Goal: Task Accomplishment & Management: Manage account settings

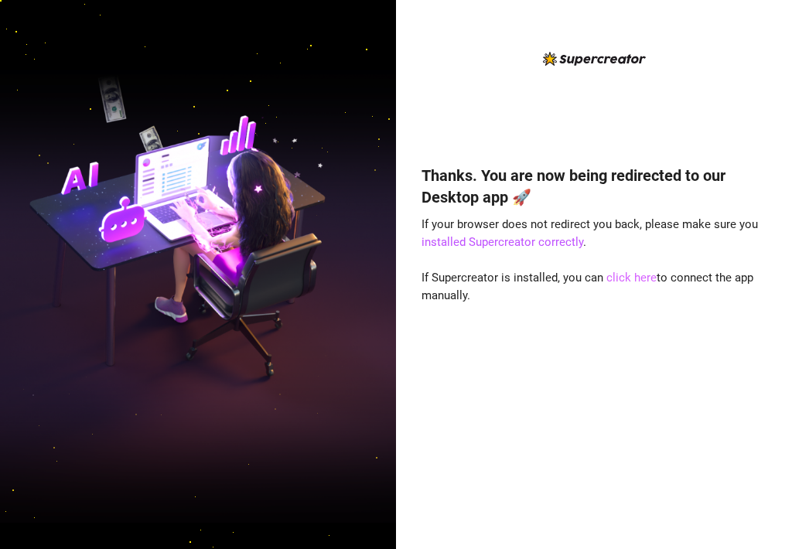
click at [619, 274] on link "click here" at bounding box center [631, 278] width 50 height 14
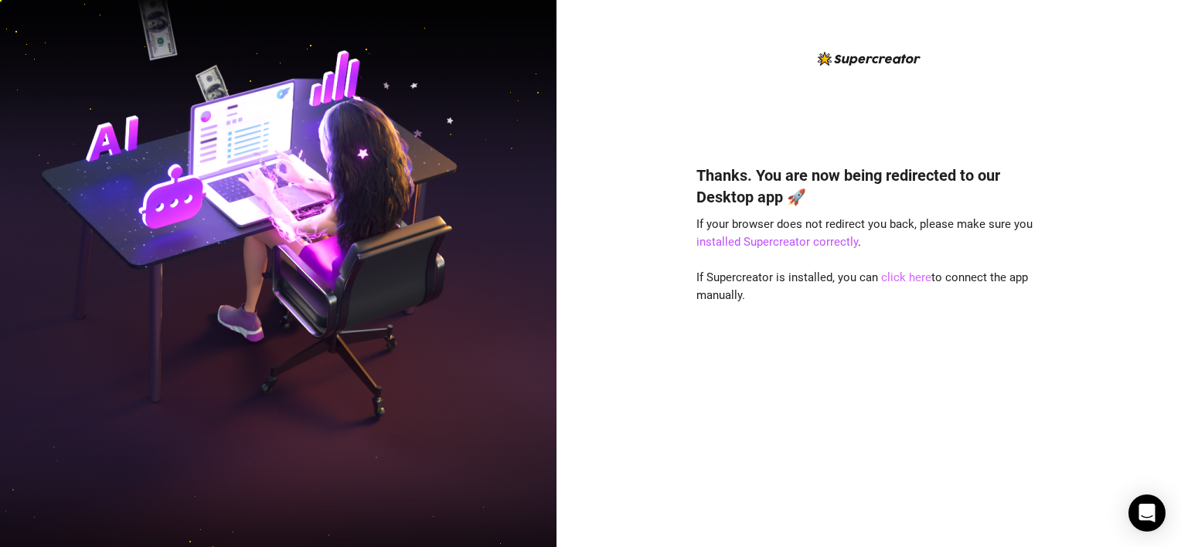
click at [898, 272] on link "click here" at bounding box center [906, 278] width 50 height 14
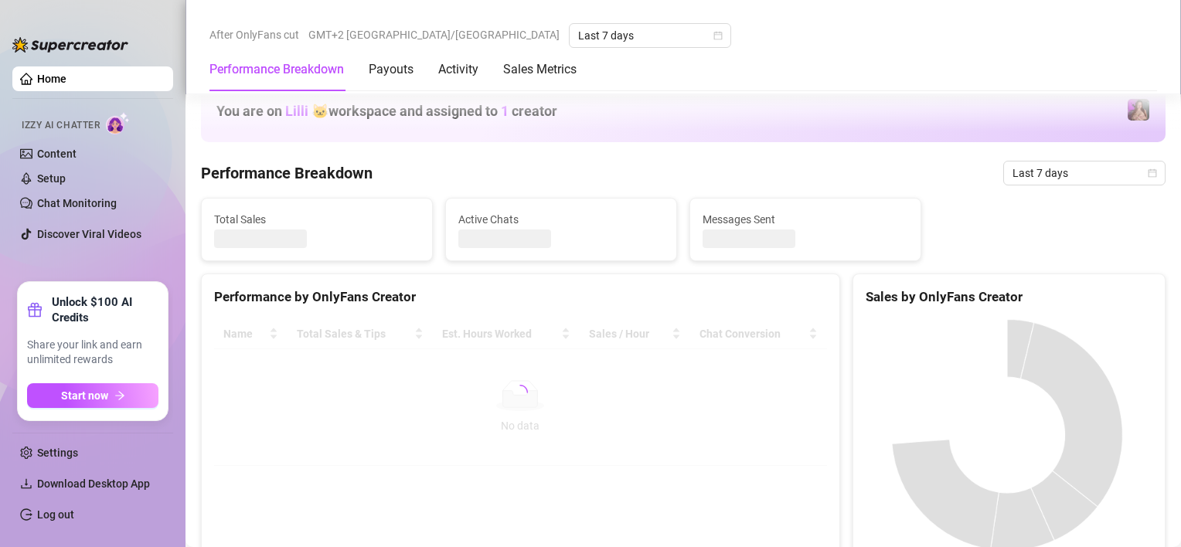
click at [73, 510] on link "Log out" at bounding box center [55, 515] width 37 height 12
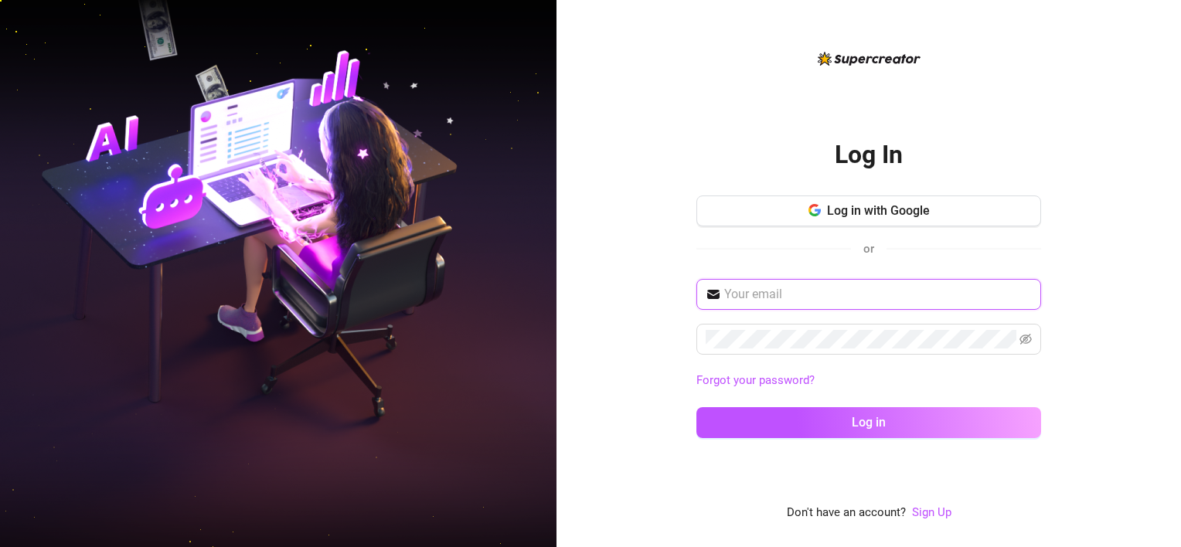
click at [897, 299] on input "text" at bounding box center [878, 294] width 308 height 19
click at [857, 299] on input "[EMAIL_ADDRESS][DOMAIN_NAME]" at bounding box center [878, 294] width 308 height 19
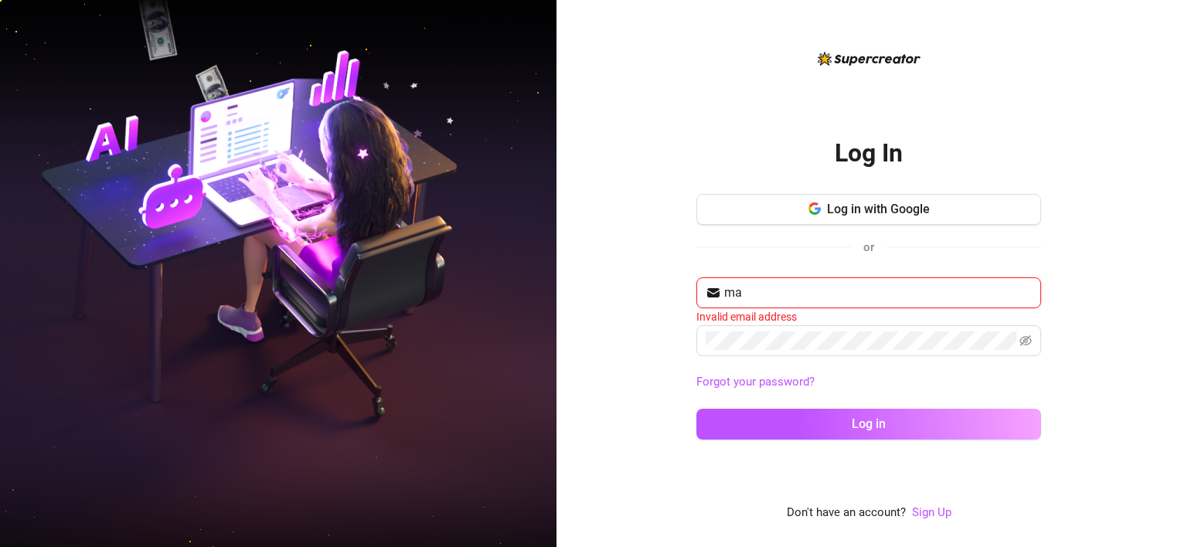
type input "[EMAIL_ADDRESS][DOMAIN_NAME]"
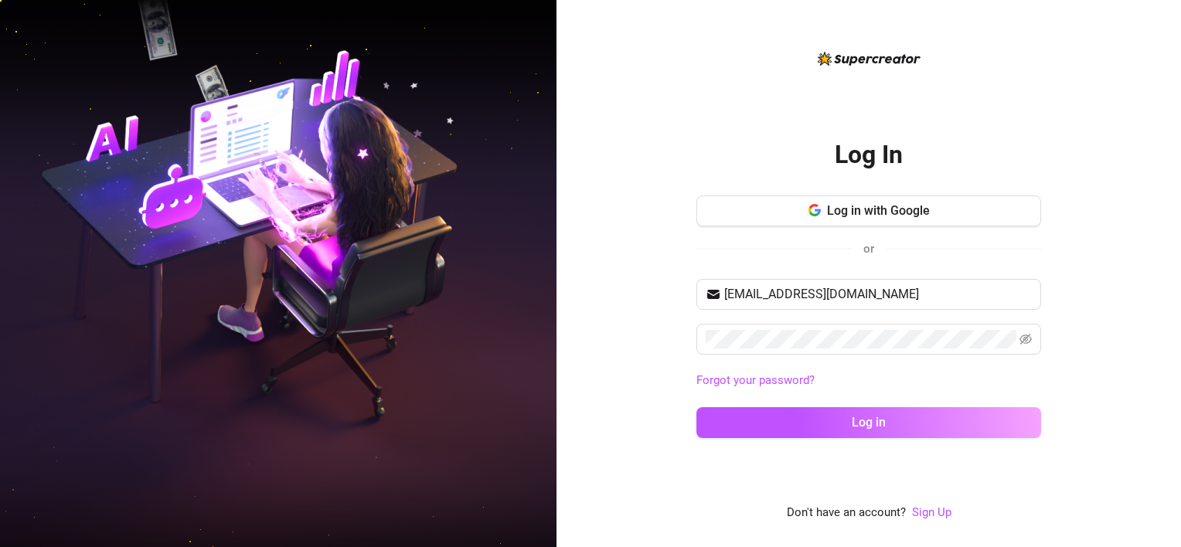
click at [826, 361] on div "[EMAIL_ADDRESS][DOMAIN_NAME] Forgot your password? Log in" at bounding box center [869, 365] width 345 height 173
click at [697, 407] on button "Log in" at bounding box center [869, 422] width 345 height 31
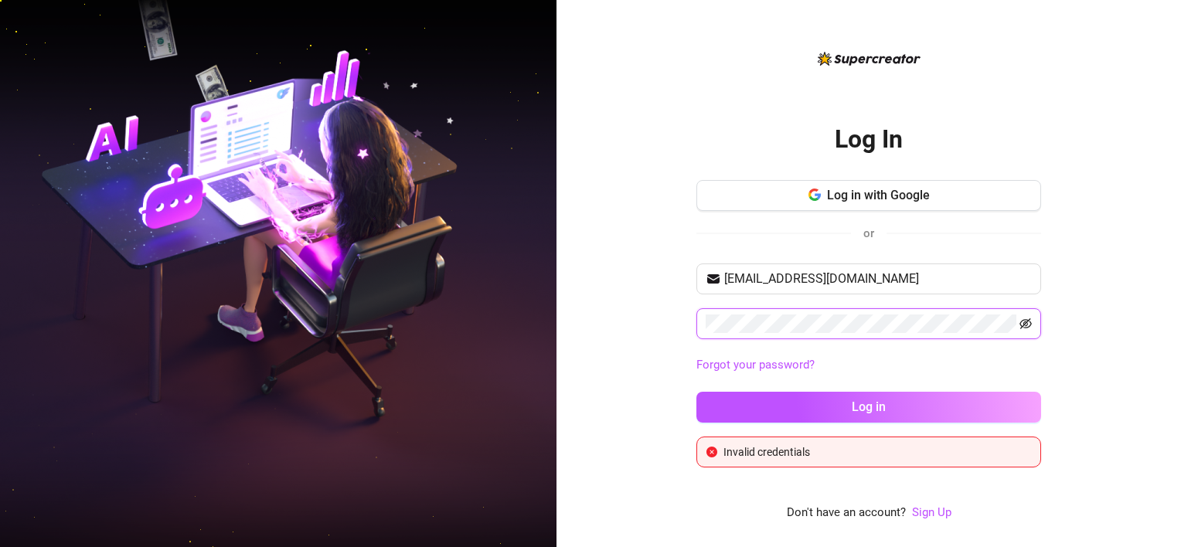
click at [1028, 326] on icon "eye-invisible" at bounding box center [1026, 324] width 12 height 12
click at [789, 312] on span at bounding box center [869, 323] width 345 height 31
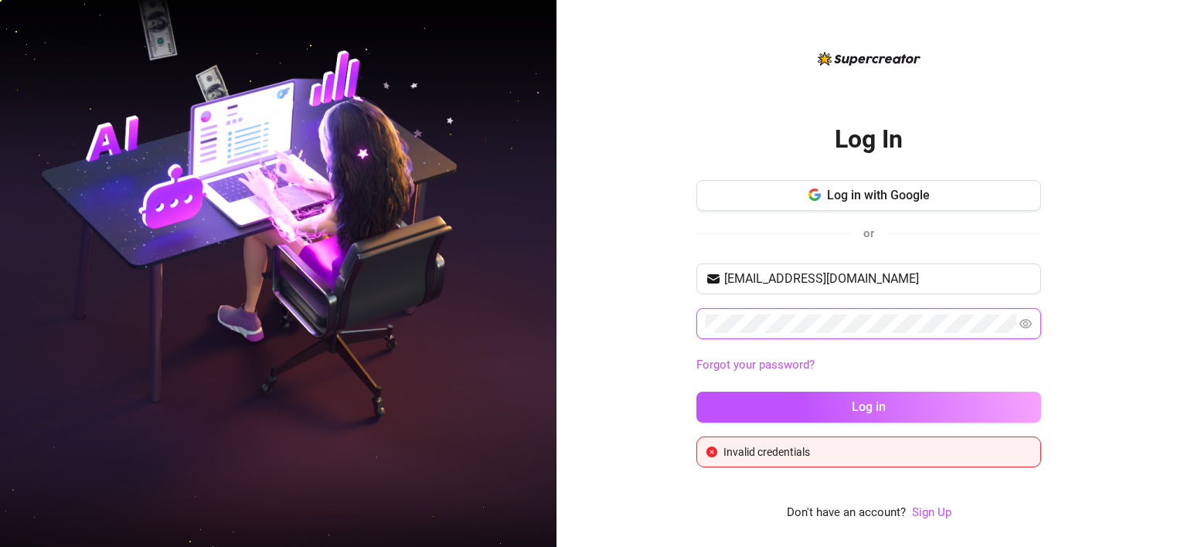
click at [697, 392] on button "Log in" at bounding box center [869, 407] width 345 height 31
